Goal: Transaction & Acquisition: Purchase product/service

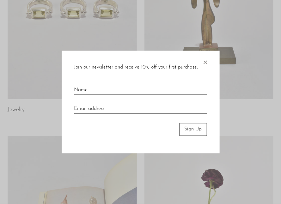
scroll to position [65, 0]
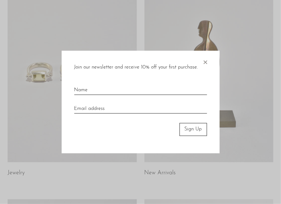
click at [208, 64] on div "Join our newsletter and receive 10% off your first purchase. × Sign Up" at bounding box center [141, 102] width 158 height 103
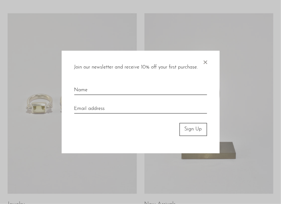
click at [207, 64] on span "×" at bounding box center [205, 61] width 6 height 20
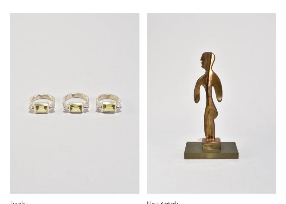
scroll to position [0, 0]
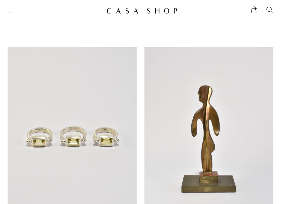
click at [10, 13] on icon "Menu" at bounding box center [12, 11] width 8 height 8
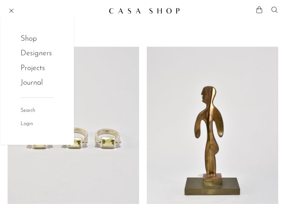
click at [27, 35] on link "Shop" at bounding box center [33, 39] width 25 height 12
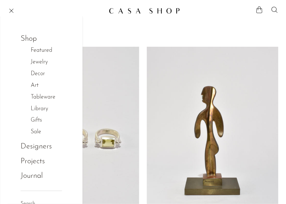
click at [43, 60] on link "Jewelry" at bounding box center [43, 62] width 24 height 9
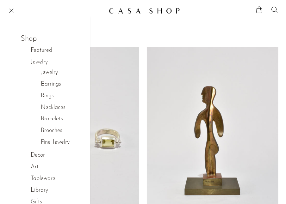
click at [40, 160] on link "Decor" at bounding box center [41, 155] width 21 height 9
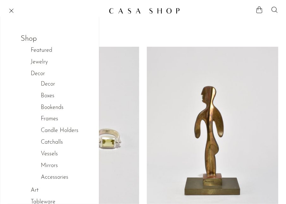
click at [47, 101] on link "Boxes" at bounding box center [48, 96] width 14 height 9
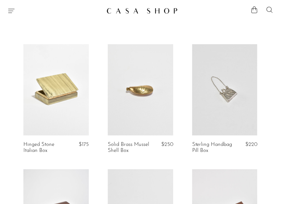
click at [266, 11] on icon at bounding box center [270, 10] width 8 height 8
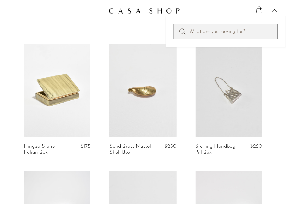
click at [196, 38] on input "Perform a search" at bounding box center [225, 31] width 104 height 15
type input "AREAWARE"
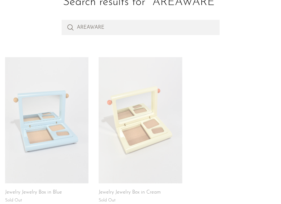
scroll to position [95, 0]
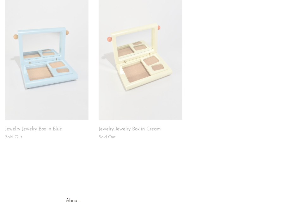
click at [137, 86] on link at bounding box center [140, 57] width 83 height 126
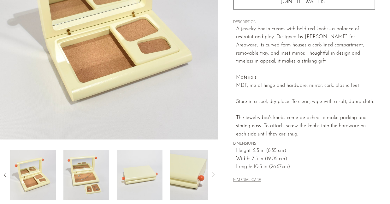
scroll to position [190, 0]
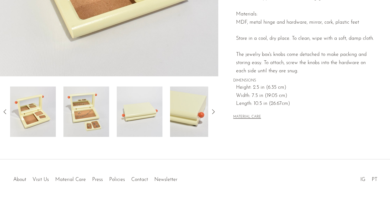
click at [87, 125] on img at bounding box center [86, 112] width 46 height 51
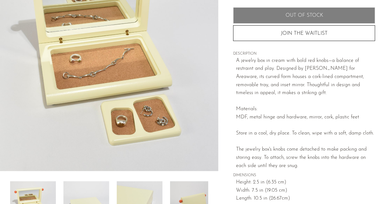
scroll to position [126, 0]
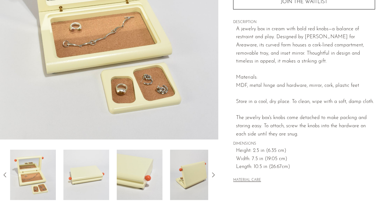
click at [118, 164] on img at bounding box center [140, 175] width 46 height 51
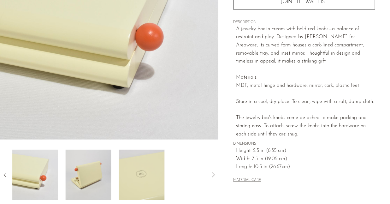
click at [110, 168] on img at bounding box center [88, 175] width 46 height 51
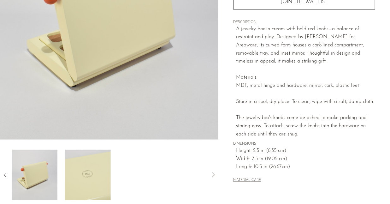
click at [88, 166] on img at bounding box center [88, 175] width 46 height 51
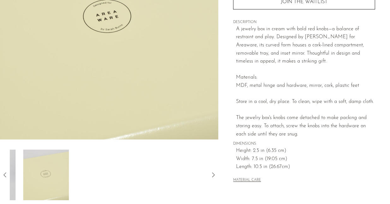
scroll to position [63, 0]
